Goal: Information Seeking & Learning: Check status

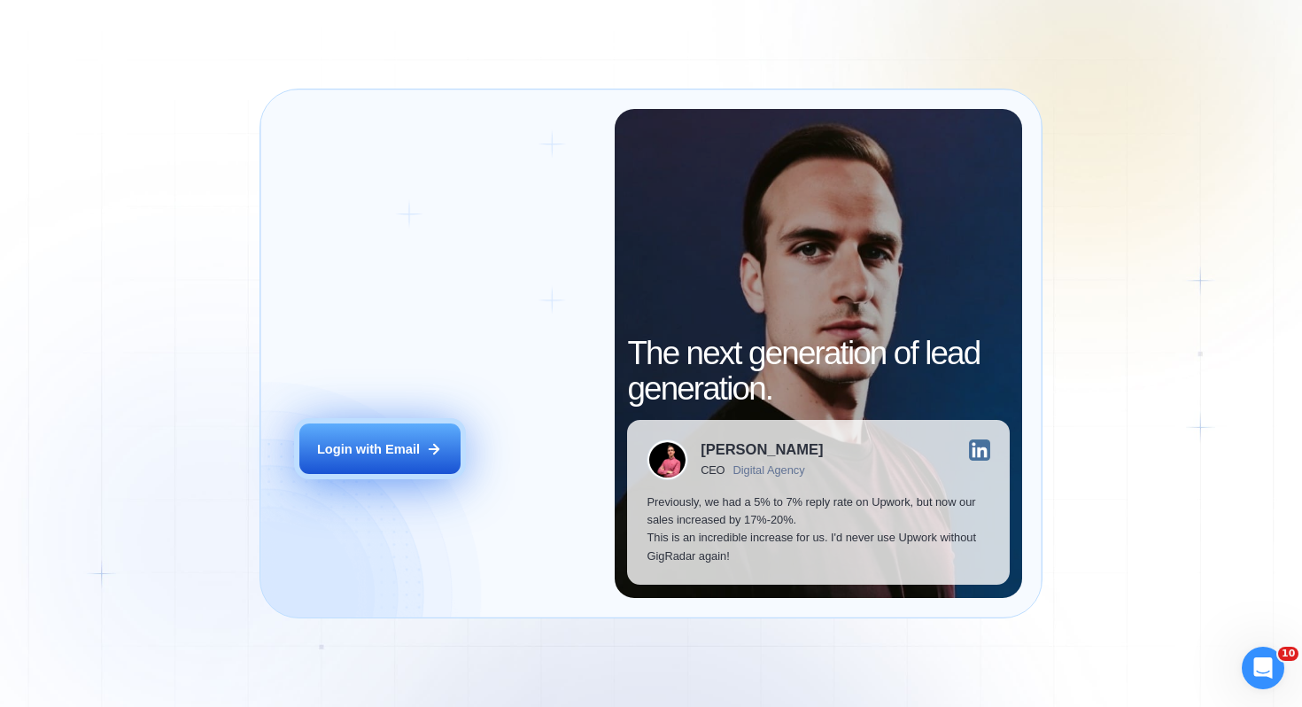
click at [397, 471] on button "Login with Email" at bounding box center [379, 448] width 161 height 50
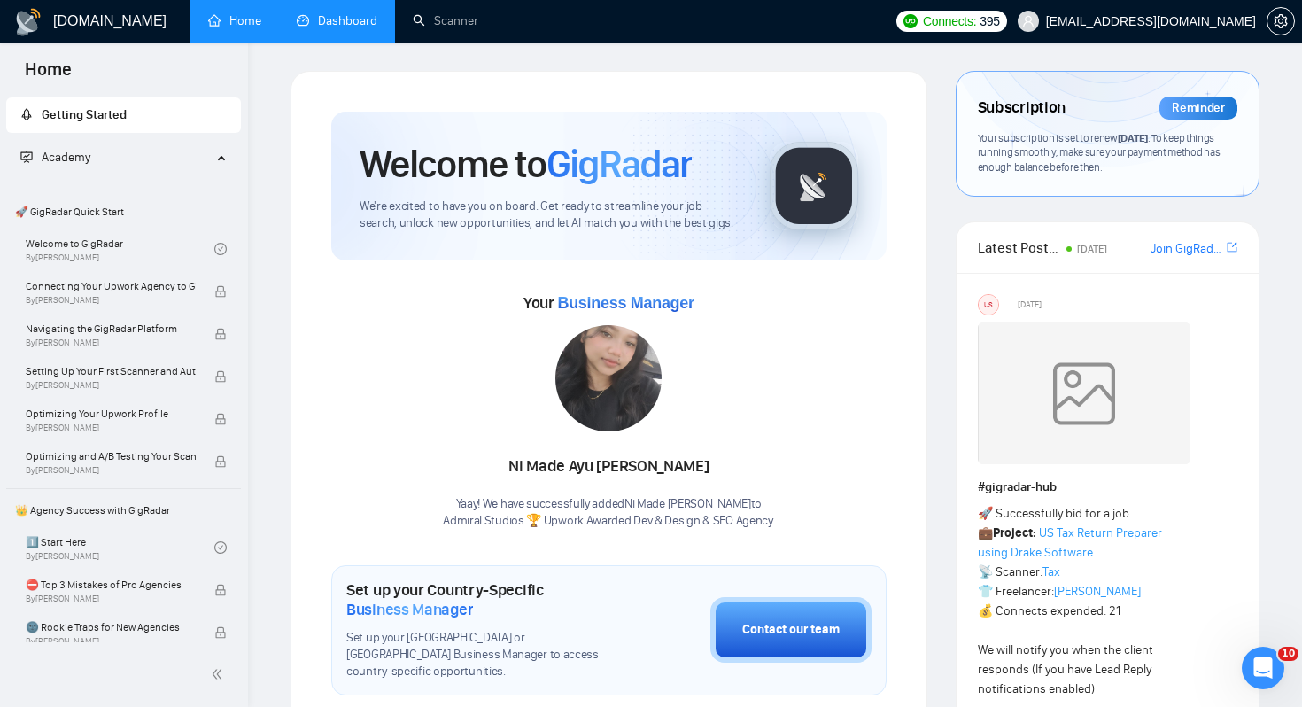
click at [340, 25] on link "Dashboard" at bounding box center [337, 20] width 81 height 15
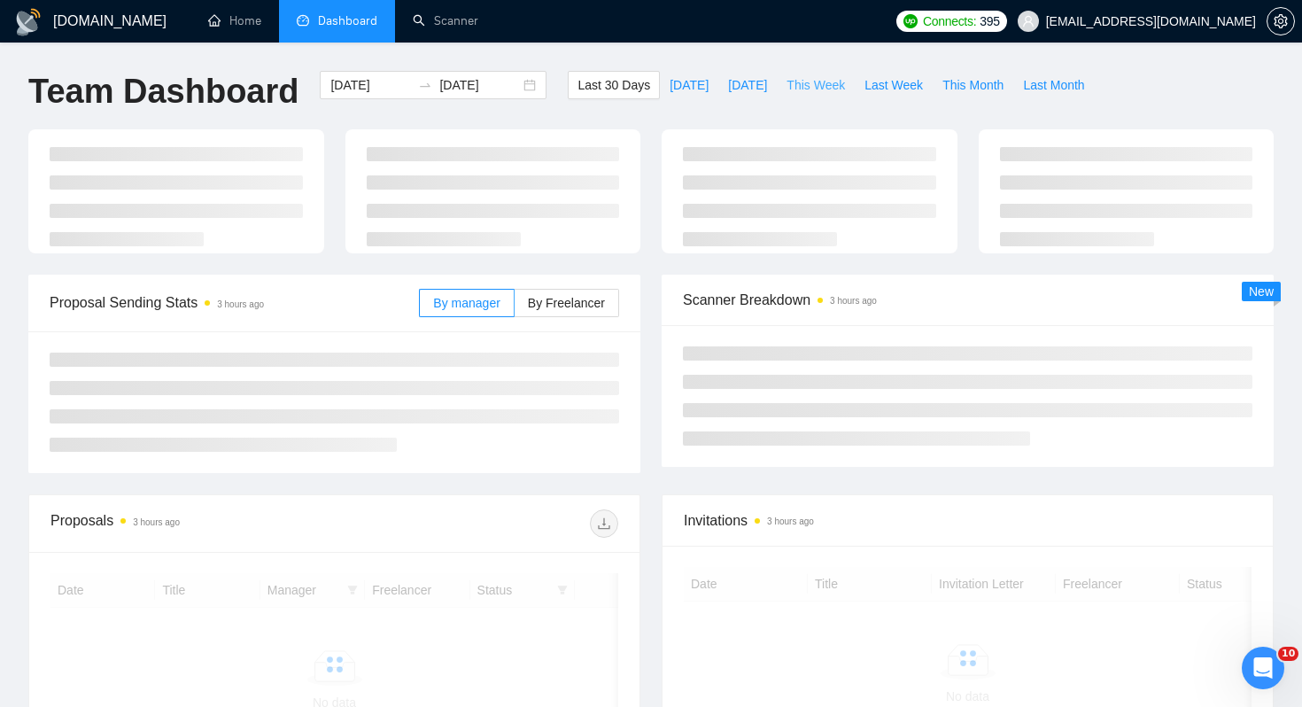
click at [831, 89] on span "This Week" at bounding box center [815, 84] width 58 height 19
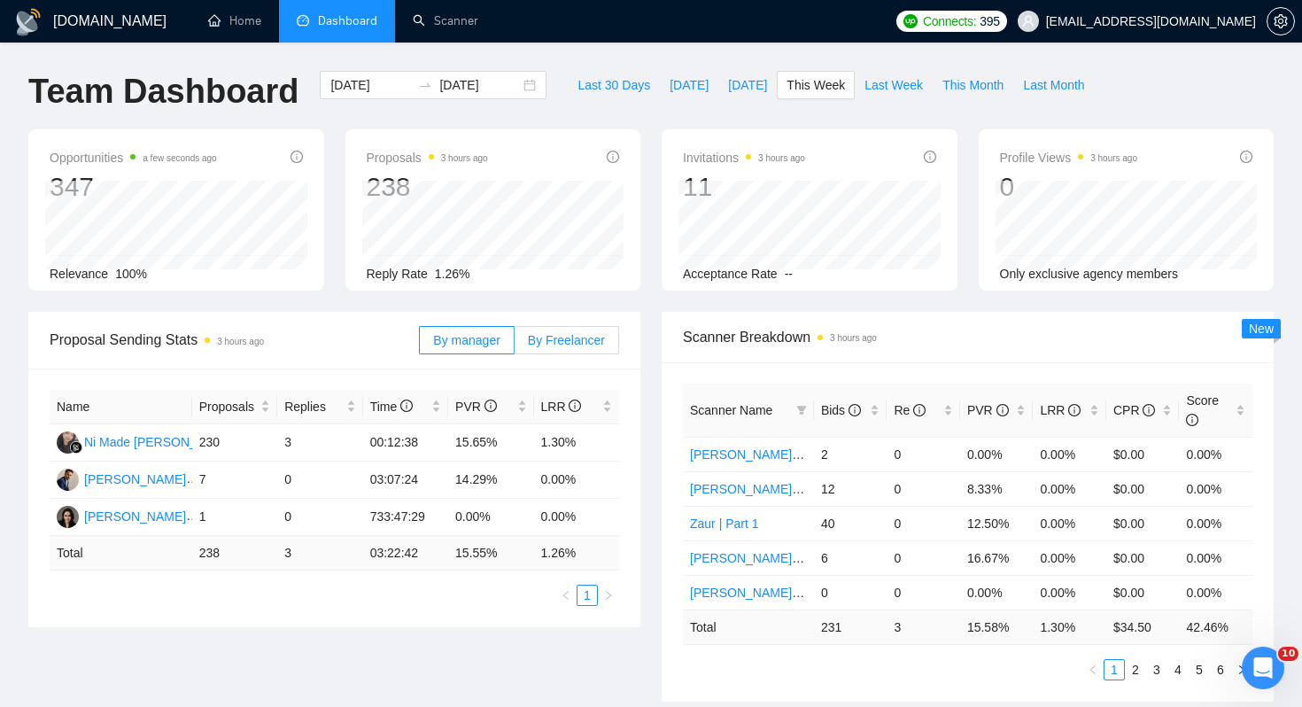
click at [561, 350] on label "By Freelancer" at bounding box center [567, 340] width 104 height 28
click at [515, 344] on input "By Freelancer" at bounding box center [515, 344] width 0 height 0
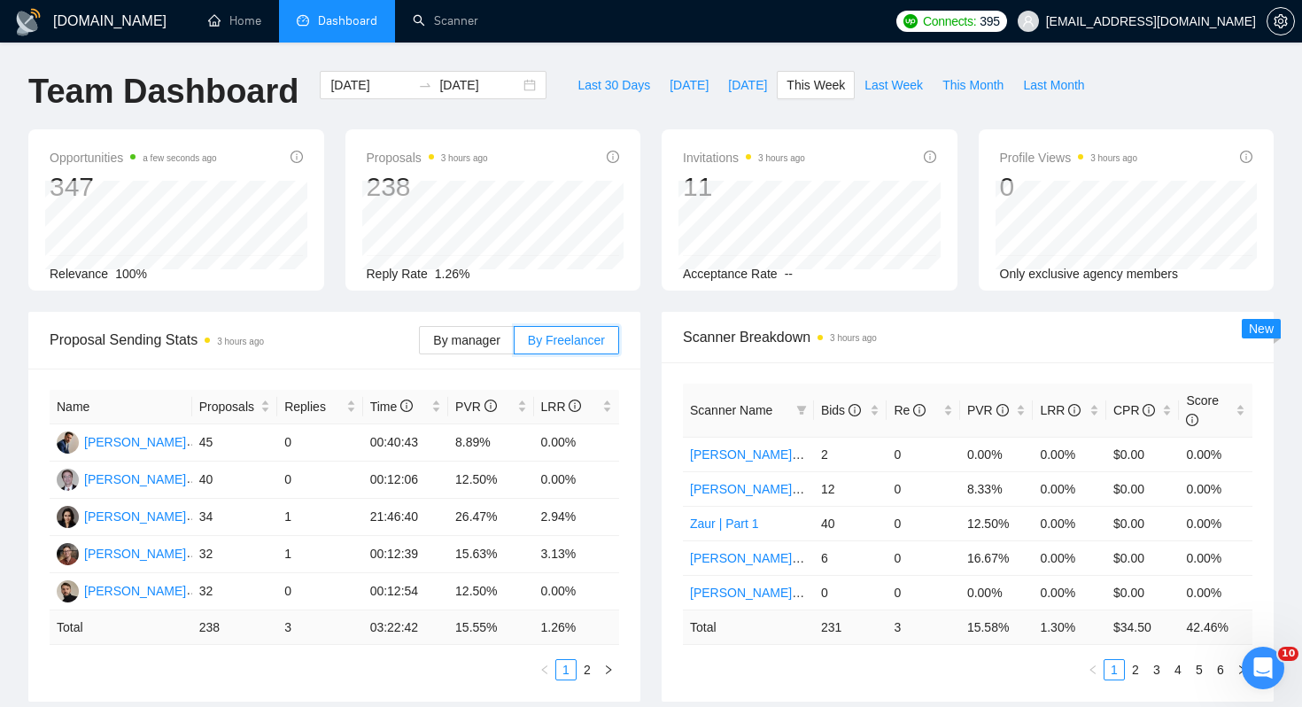
scroll to position [20, 0]
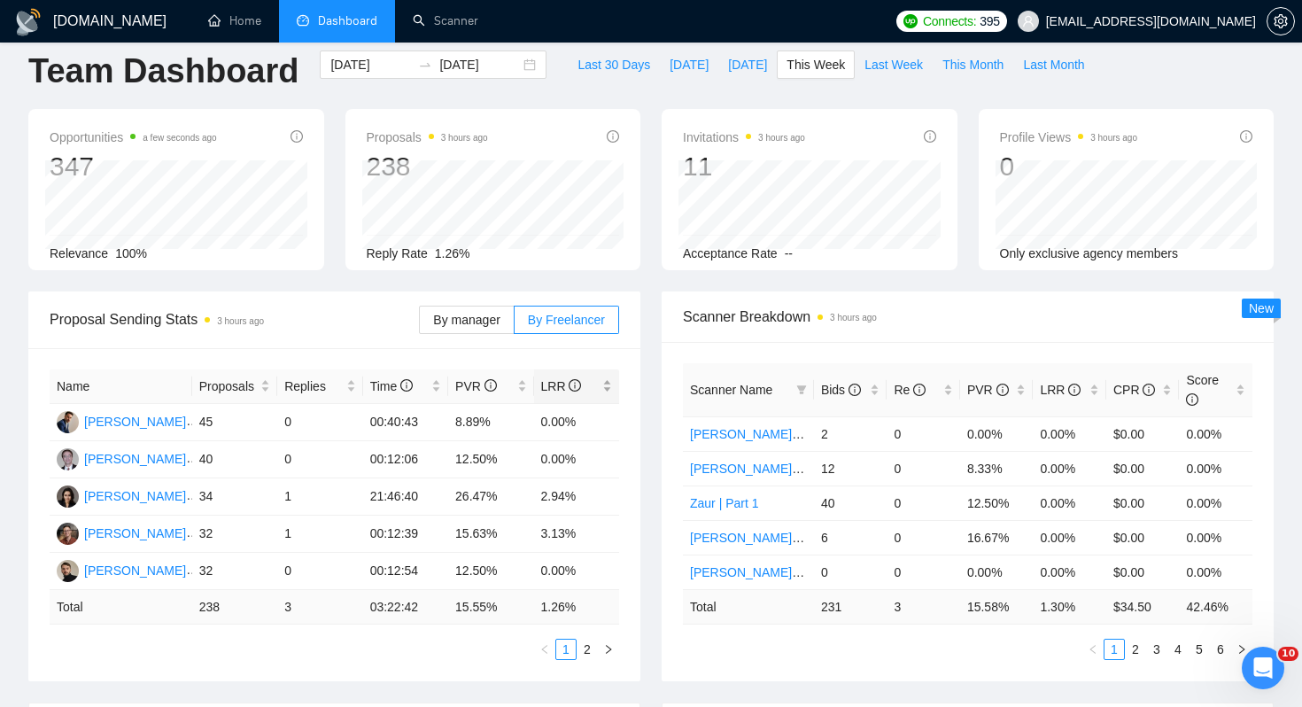
click at [586, 391] on span "LRR" at bounding box center [570, 385] width 58 height 19
click at [604, 391] on div "LRR" at bounding box center [577, 385] width 72 height 19
click at [645, 395] on div "Proposal Sending Stats 3 hours ago By manager By Freelancer Name Proposals Repl…" at bounding box center [334, 486] width 633 height 390
click at [603, 640] on button "button" at bounding box center [608, 649] width 21 height 21
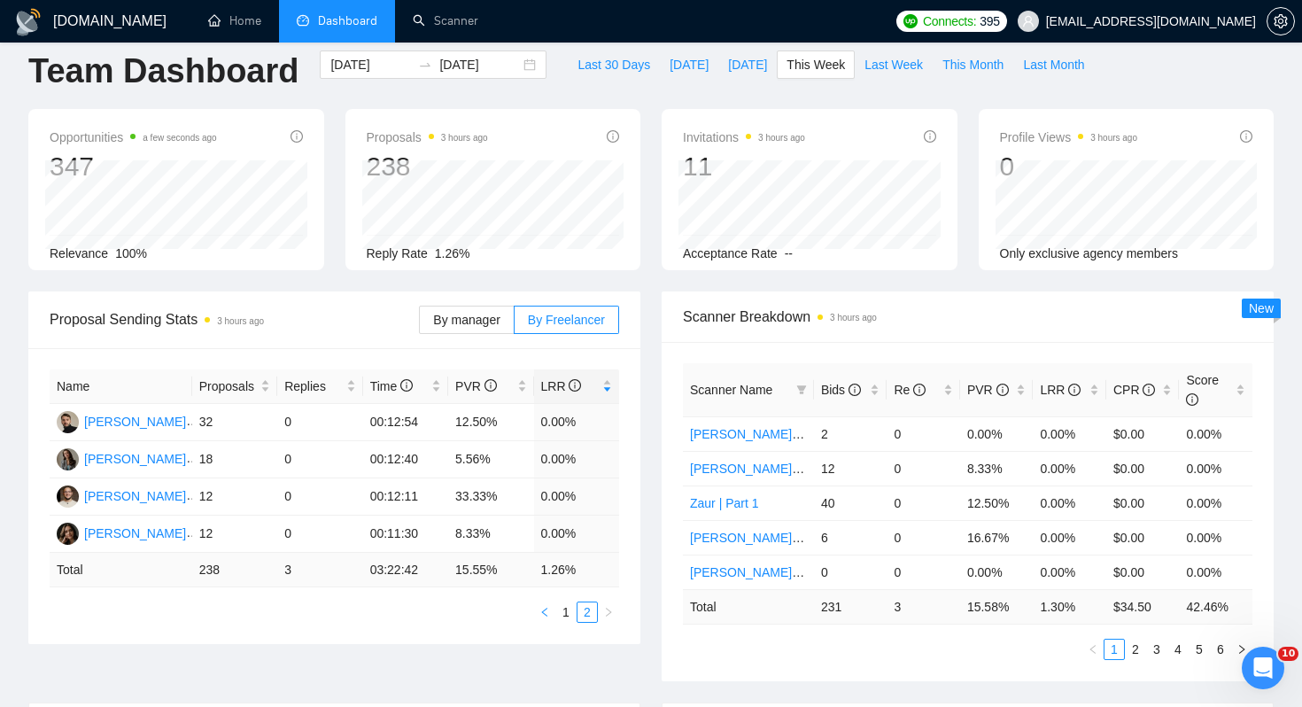
click at [546, 609] on icon "left" at bounding box center [544, 612] width 11 height 11
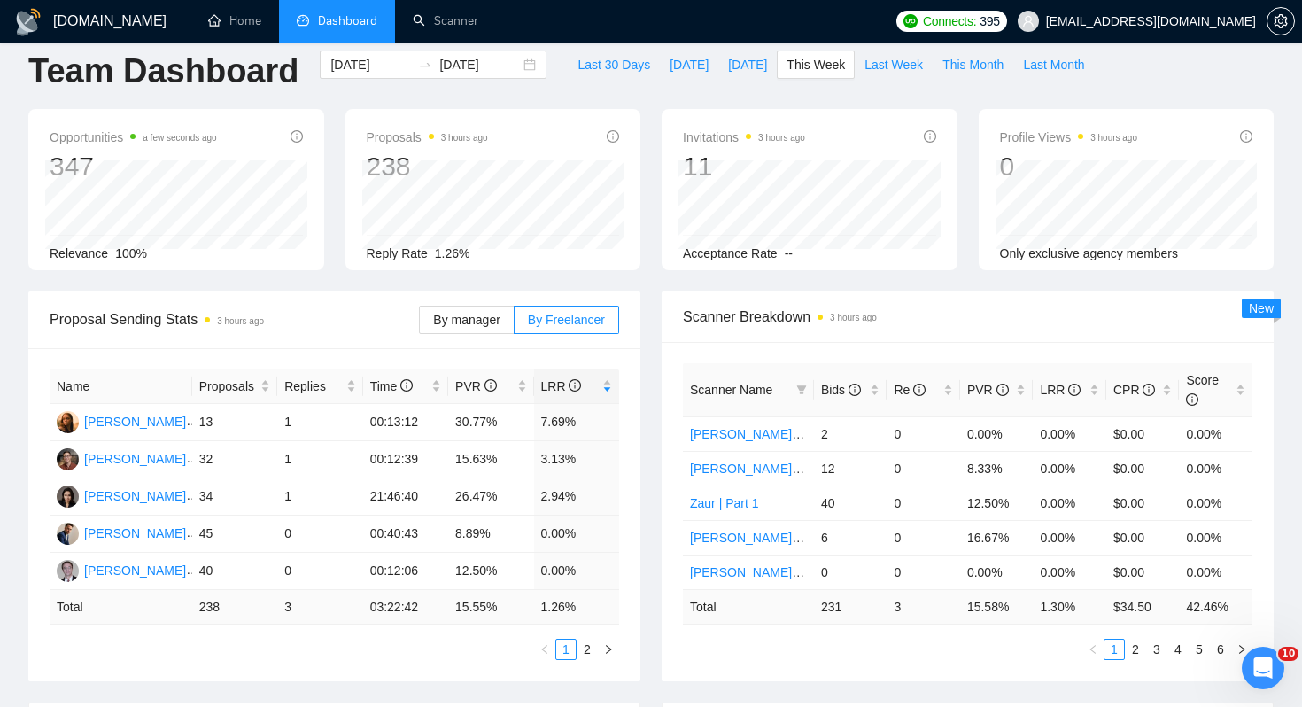
click at [651, 468] on div "Scanner Breakdown 3 hours ago Scanner Name Bids Re PVR LRR CPR Score [PERSON_NA…" at bounding box center [967, 486] width 633 height 390
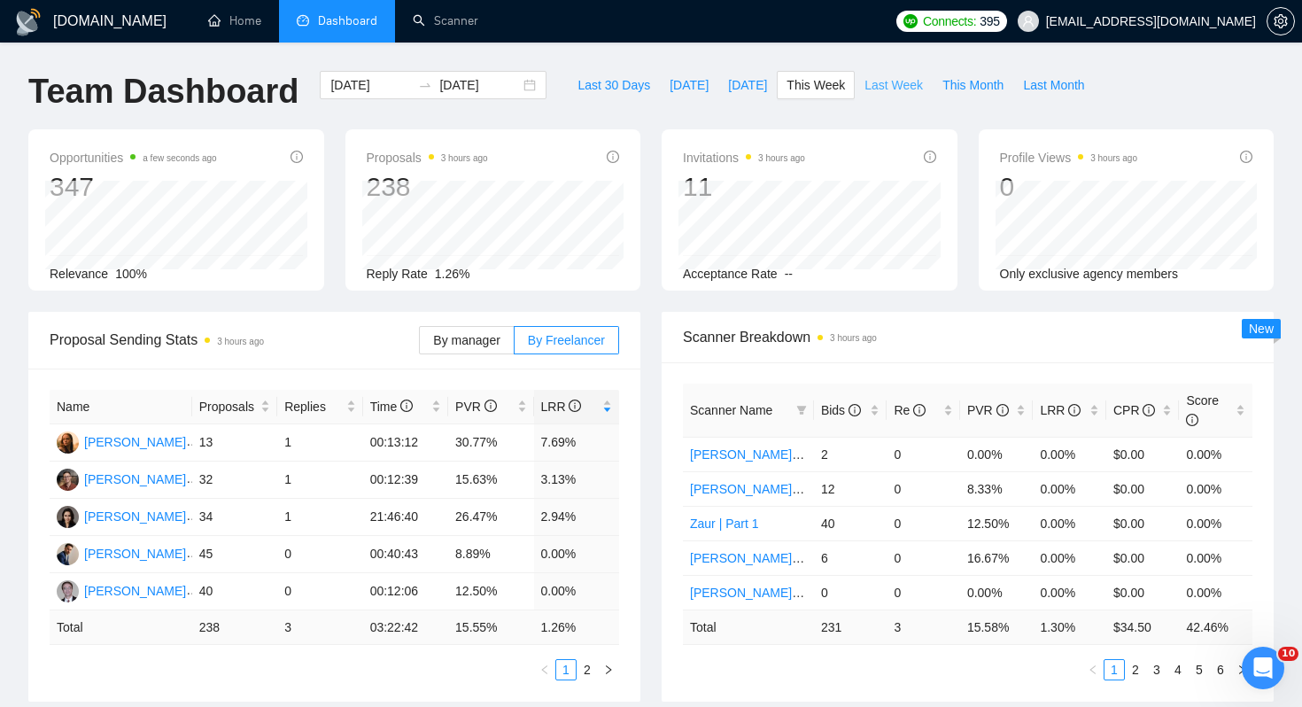
click at [886, 81] on span "Last Week" at bounding box center [893, 84] width 58 height 19
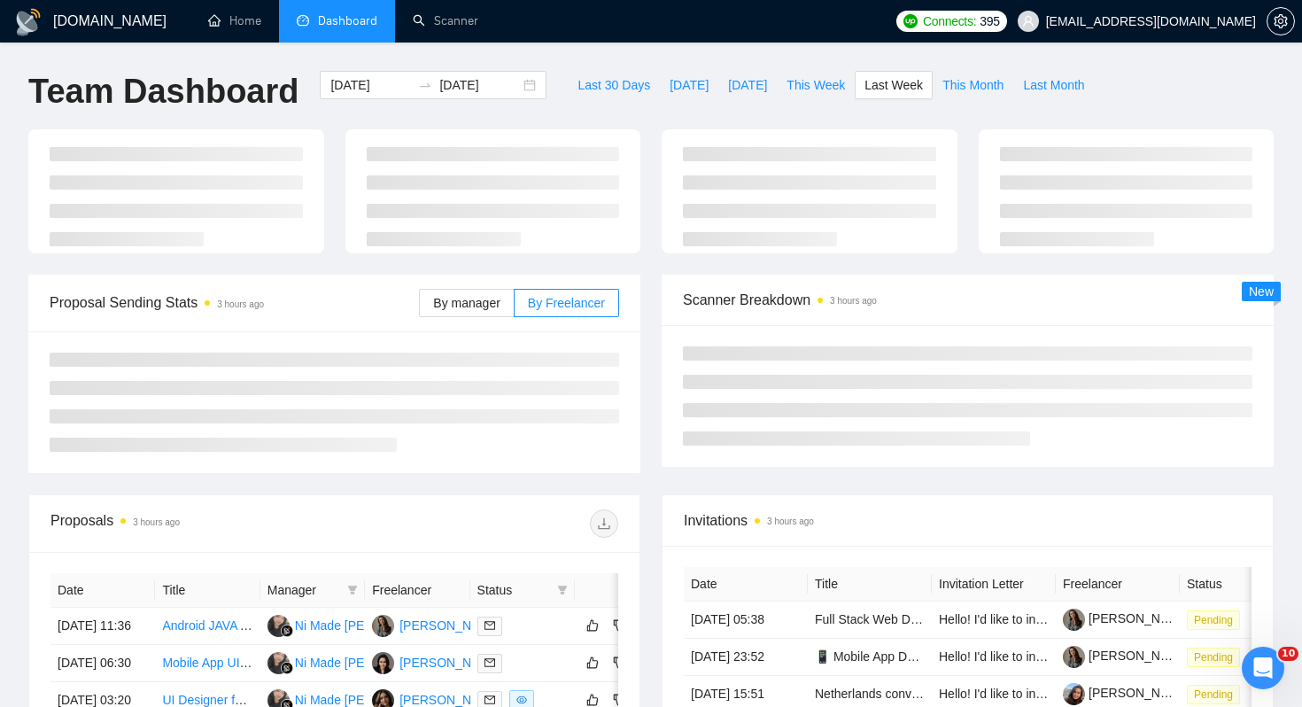
type input "[DATE]"
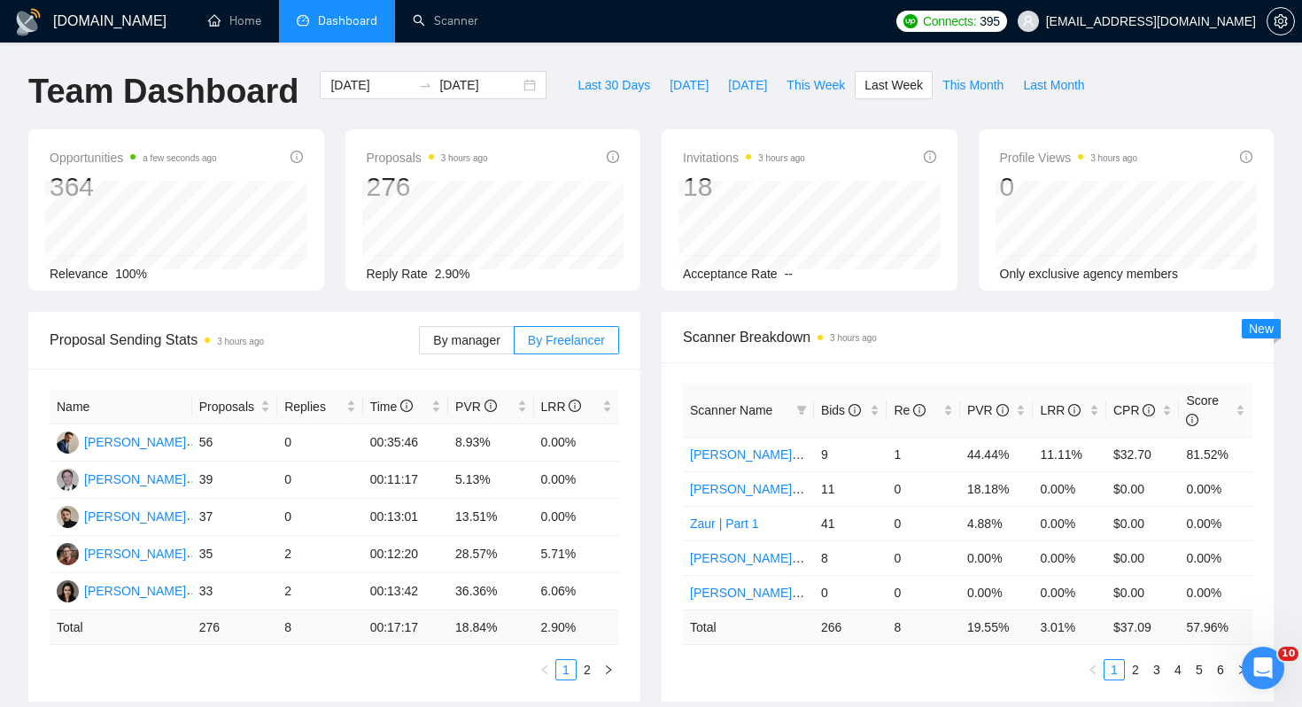
scroll to position [27, 0]
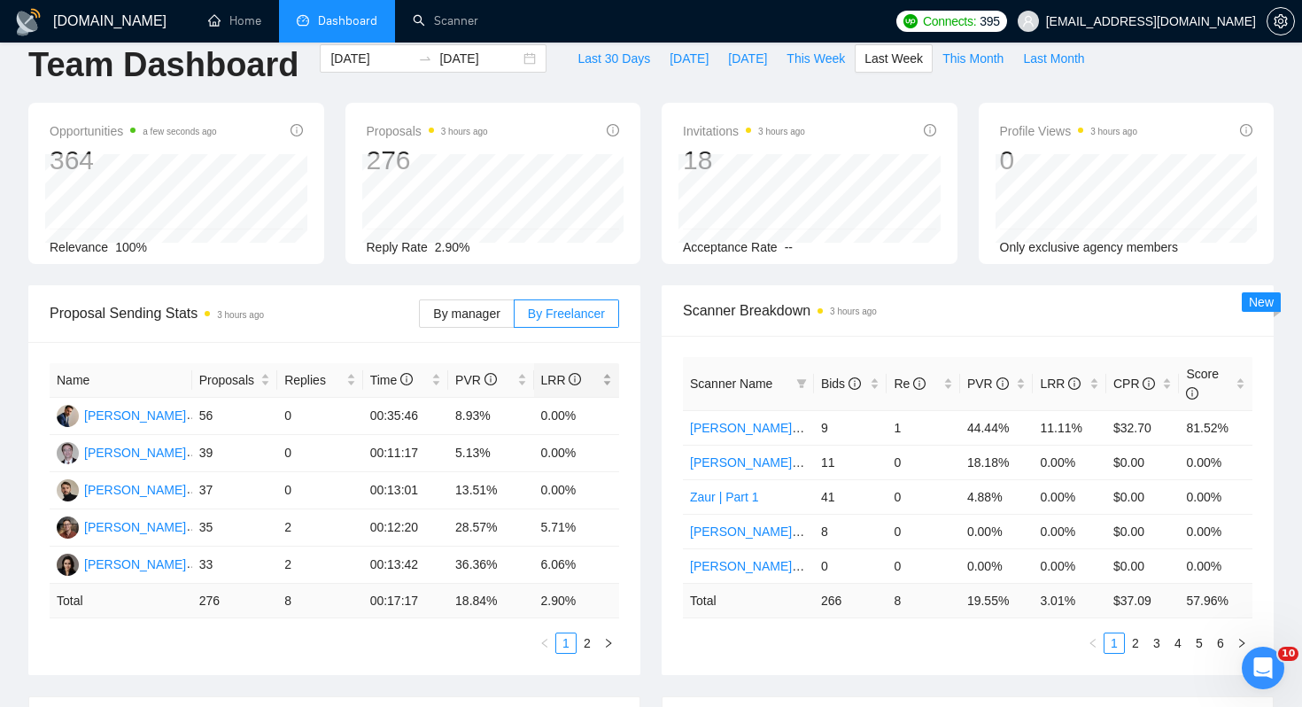
click at [596, 370] on div "LRR" at bounding box center [577, 379] width 72 height 19
click at [599, 376] on div "LRR" at bounding box center [577, 379] width 72 height 19
